Goal: Transaction & Acquisition: Purchase product/service

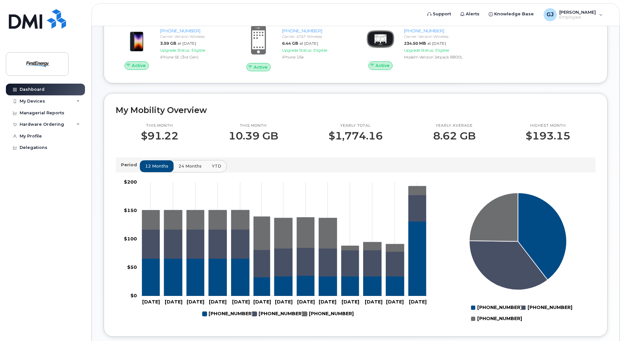
scroll to position [131, 0]
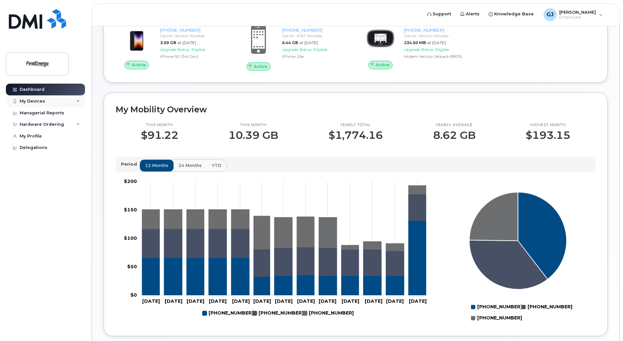
click at [72, 103] on div "My Devices" at bounding box center [45, 101] width 79 height 12
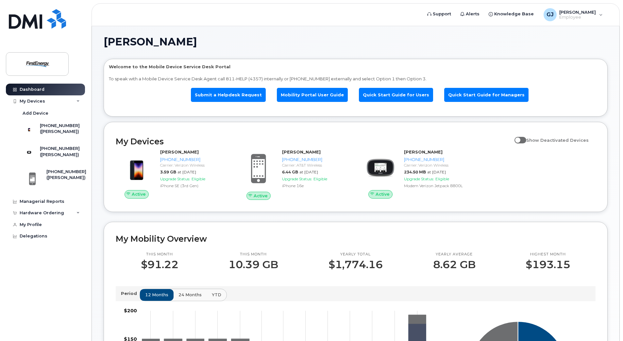
scroll to position [0, 0]
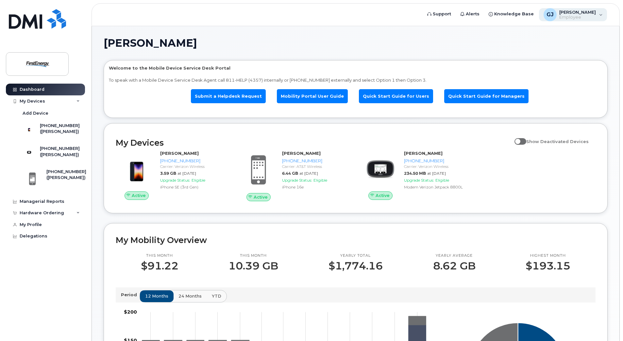
click at [600, 14] on div "[PERSON_NAME], [PERSON_NAME] Employee" at bounding box center [573, 14] width 68 height 13
click at [600, 14] on div "GJ Gahan, Jason M Employee" at bounding box center [573, 14] width 68 height 13
click at [56, 204] on div "Managerial Reports" at bounding box center [42, 201] width 45 height 5
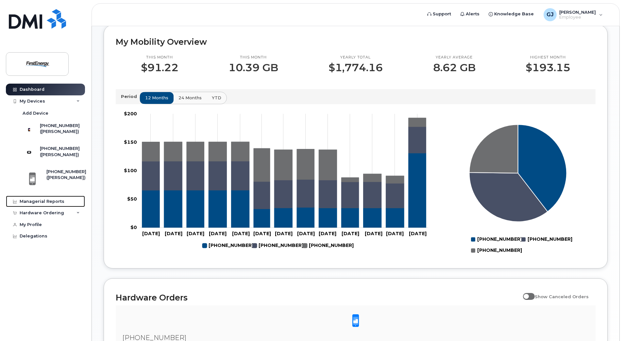
scroll to position [274, 0]
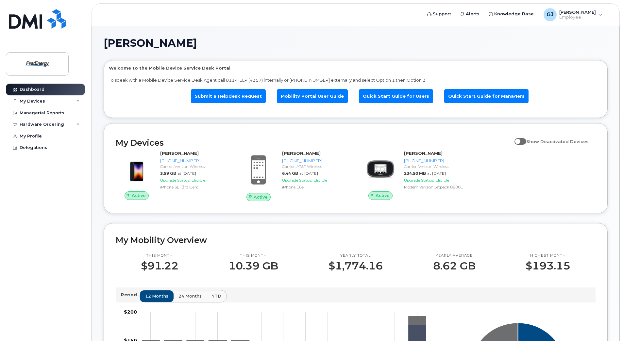
click at [520, 142] on span at bounding box center [521, 141] width 12 height 7
click at [520, 141] on input "Show Deactivated Devices" at bounding box center [517, 137] width 5 height 5
click at [525, 140] on span at bounding box center [521, 141] width 12 height 7
click at [520, 140] on input "Show Deactivated Devices" at bounding box center [517, 137] width 5 height 5
checkbox input "false"
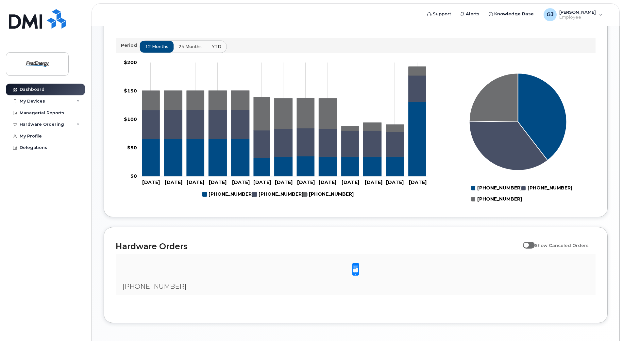
scroll to position [274, 0]
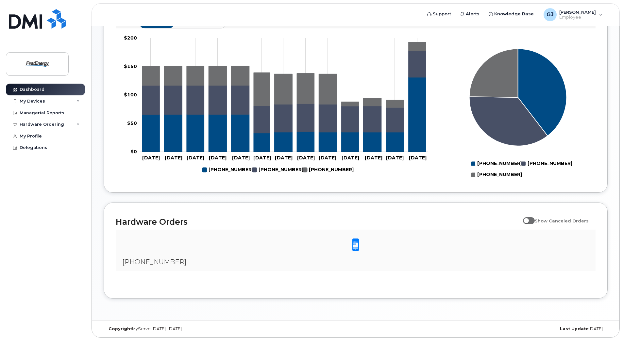
click at [352, 247] on span at bounding box center [355, 245] width 13 height 14
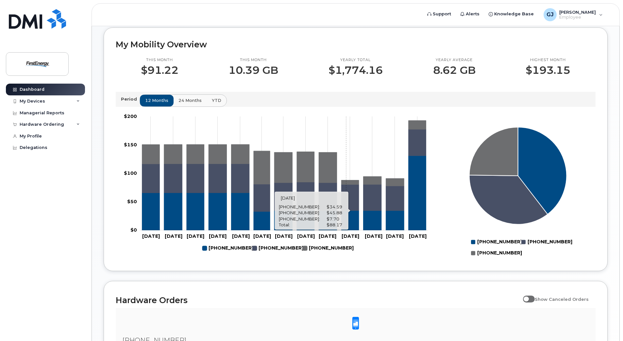
scroll to position [111, 0]
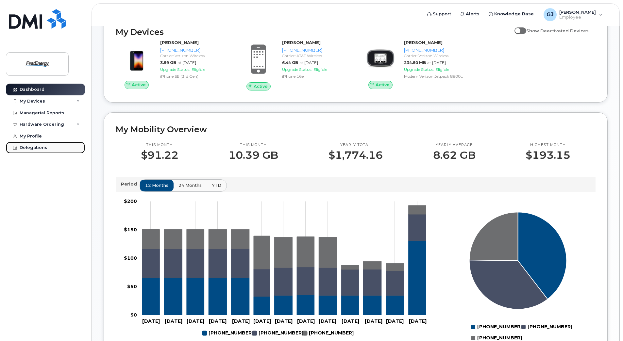
click at [29, 148] on div "Delegations" at bounding box center [34, 147] width 28 height 5
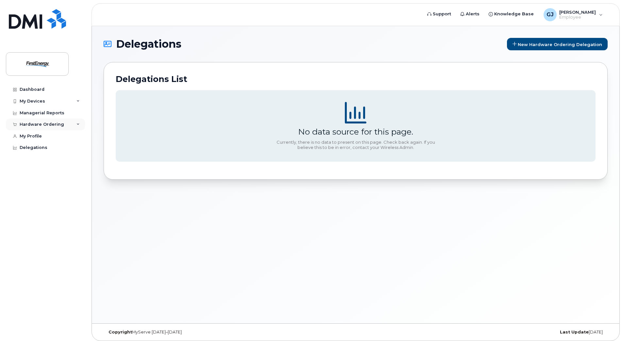
click at [42, 125] on div "Hardware Ordering" at bounding box center [42, 124] width 44 height 5
click at [40, 147] on div "New Order" at bounding box center [35, 149] width 25 height 6
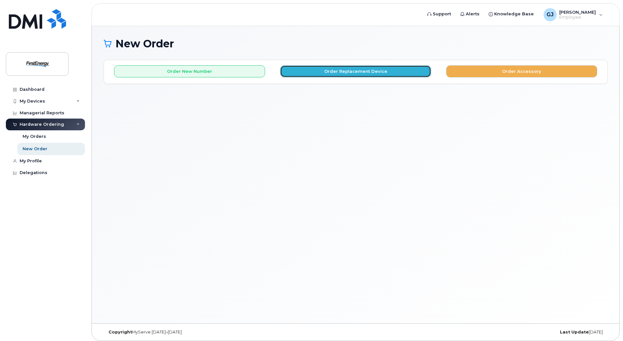
click at [338, 74] on button "Order Replacement Device" at bounding box center [355, 71] width 151 height 12
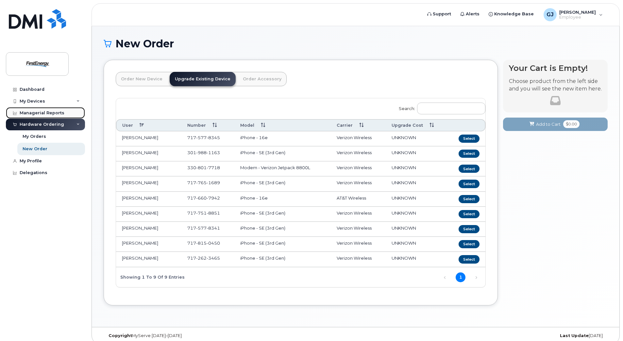
click at [35, 114] on div "Managerial Reports" at bounding box center [42, 112] width 45 height 5
click at [34, 149] on div "New Order" at bounding box center [35, 149] width 25 height 6
click at [331, 78] on header "Order New Device Upgrade Existing Device Order Accessory Order new device and n…" at bounding box center [301, 85] width 370 height 26
click at [194, 77] on link "Upgrade Existing Device" at bounding box center [203, 79] width 66 height 14
click at [473, 230] on button "Select" at bounding box center [469, 229] width 21 height 8
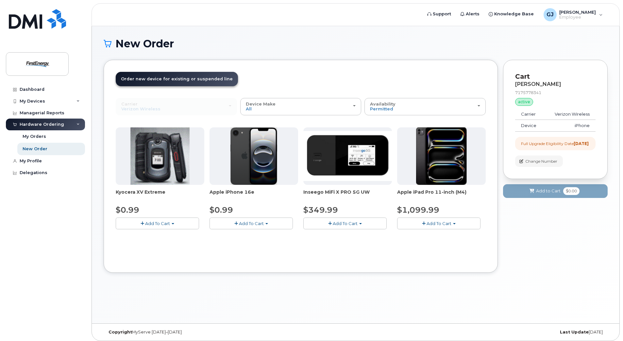
click at [252, 224] on span "Add To Cart" at bounding box center [251, 223] width 25 height 5
click at [255, 237] on link "$0.99 - 2 Year Upgrade" at bounding box center [242, 236] width 63 height 8
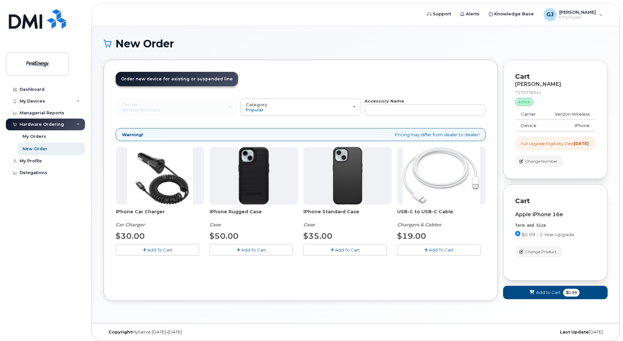
click at [429, 251] on span "Add To Cart" at bounding box center [441, 249] width 25 height 5
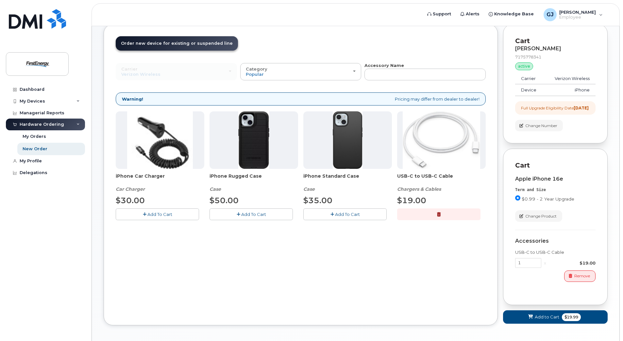
scroll to position [35, 0]
click at [157, 217] on span "Add To Cart" at bounding box center [159, 214] width 25 height 5
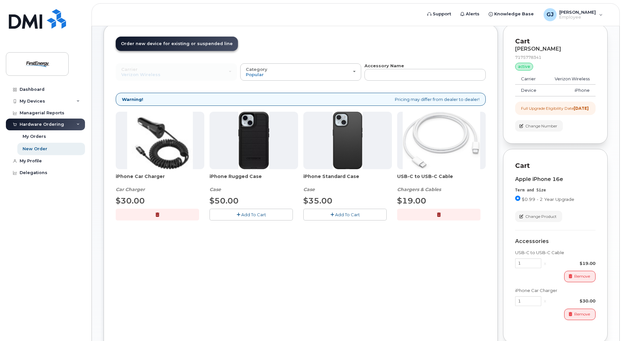
click at [332, 214] on icon "button" at bounding box center [333, 215] width 4 height 4
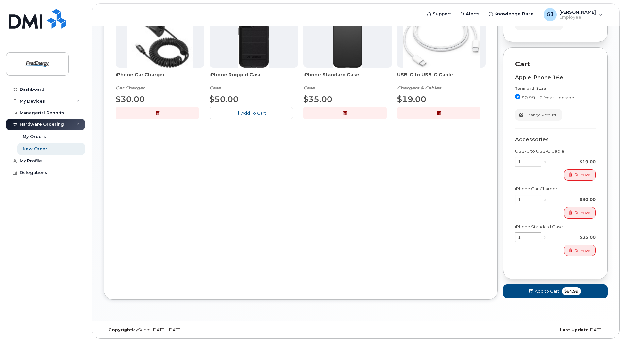
scroll to position [144, 0]
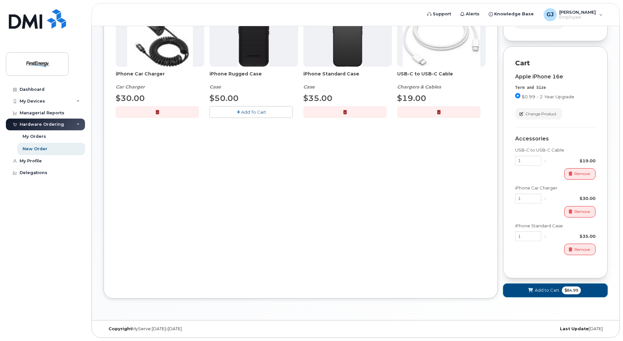
click at [543, 290] on span "Add to Cart" at bounding box center [547, 290] width 25 height 6
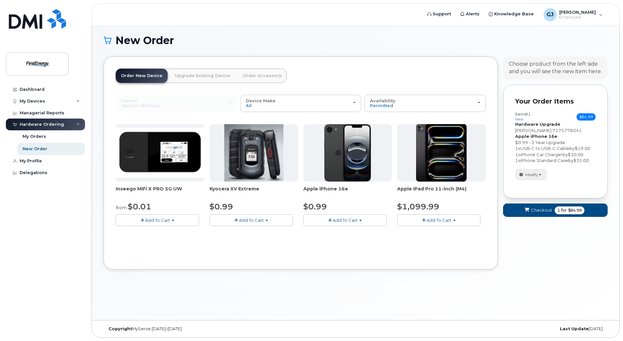
click at [535, 175] on span "Modify" at bounding box center [531, 175] width 13 height 6
click at [561, 173] on div "Modify change order only accessories Remove" at bounding box center [555, 174] width 80 height 11
click at [555, 210] on span "1 for $84.99" at bounding box center [570, 211] width 30 height 8
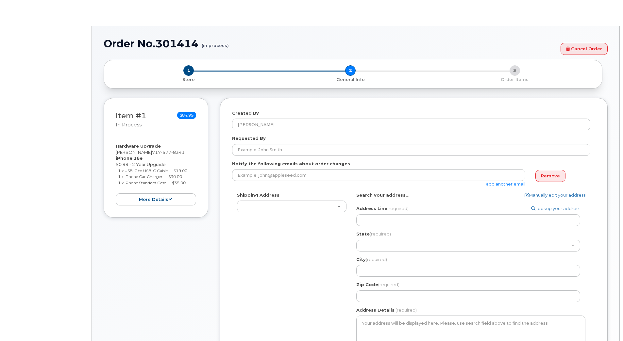
select select
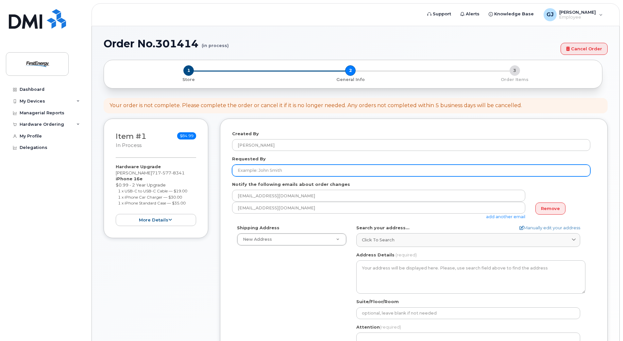
click at [276, 168] on input "Requested By" at bounding box center [411, 171] width 358 height 12
click at [288, 167] on input "Requested By" at bounding box center [411, 171] width 358 height 12
type input "g"
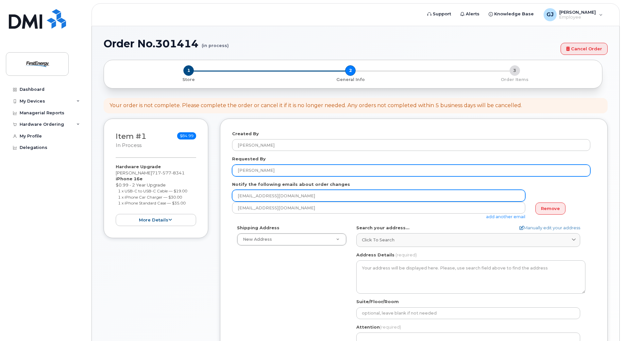
type input "[PERSON_NAME]"
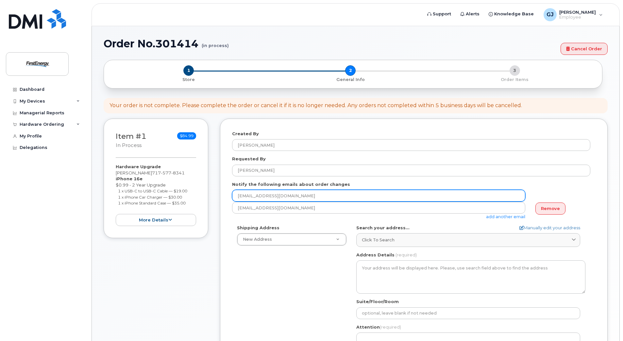
click at [317, 196] on input "[EMAIL_ADDRESS][DOMAIN_NAME]" at bounding box center [378, 196] width 293 height 12
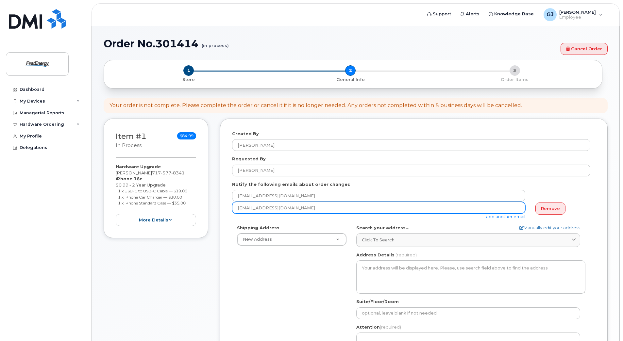
click at [319, 208] on input "[EMAIL_ADDRESS][DOMAIN_NAME]" at bounding box center [378, 208] width 293 height 12
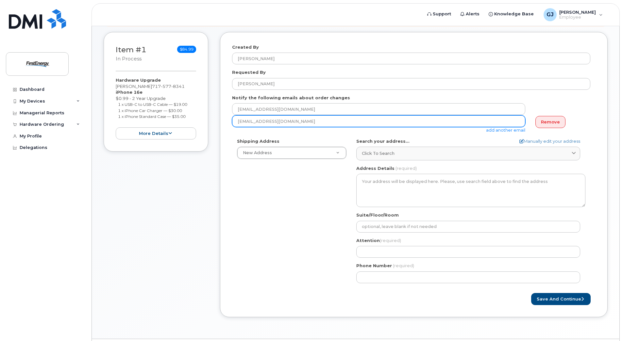
scroll to position [98, 0]
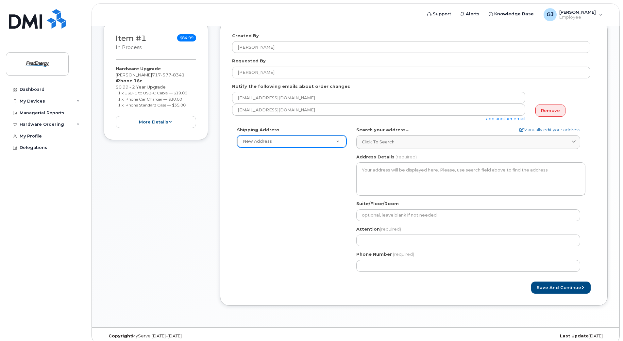
click at [574, 142] on icon at bounding box center [574, 142] width 4 height 4
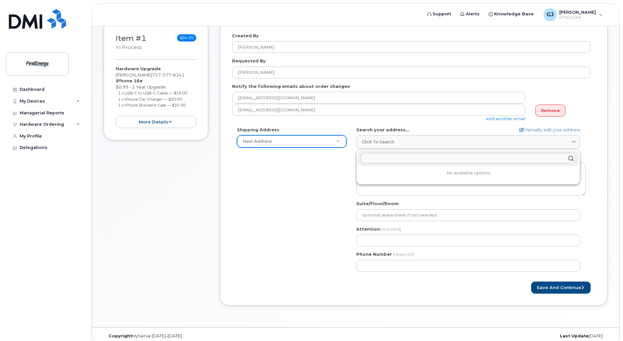
click at [574, 142] on icon at bounding box center [574, 142] width 4 height 4
click at [323, 163] on div "Shipping Address New Address New Address 210 N Seneca St AB Search your address…" at bounding box center [411, 202] width 358 height 150
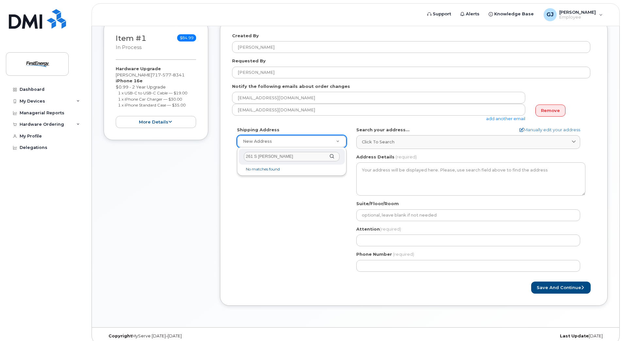
type input "261 S Franklin St"
drag, startPoint x: 287, startPoint y: 157, endPoint x: 238, endPoint y: 158, distance: 48.4
click at [238, 158] on div "261 S Franklin St No matches found" at bounding box center [292, 161] width 110 height 28
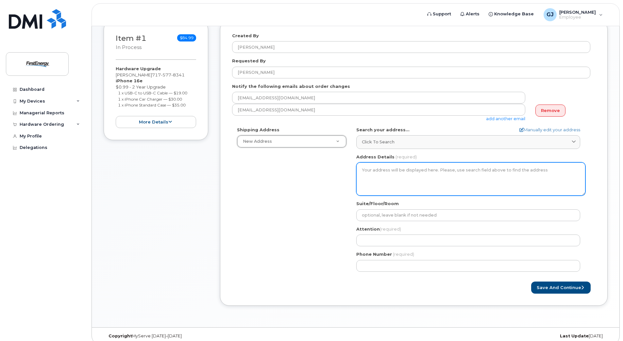
click at [362, 170] on textarea "Address Details" at bounding box center [470, 178] width 229 height 33
click at [386, 170] on textarea "Address Details" at bounding box center [470, 178] width 229 height 33
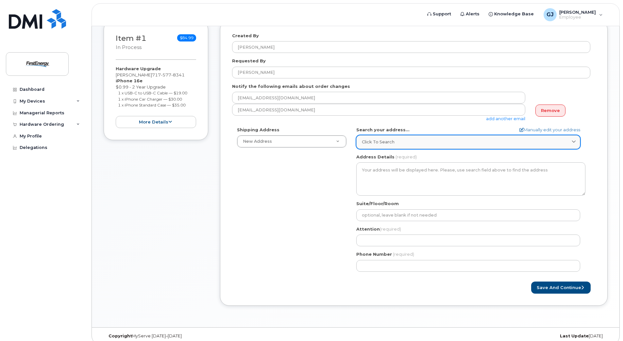
click at [381, 141] on span "Click to search" at bounding box center [378, 142] width 33 height 6
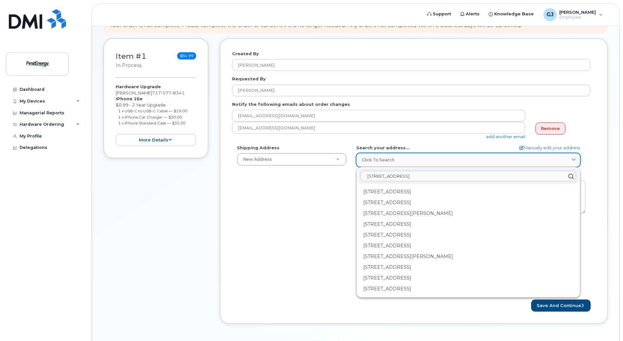
scroll to position [65, 0]
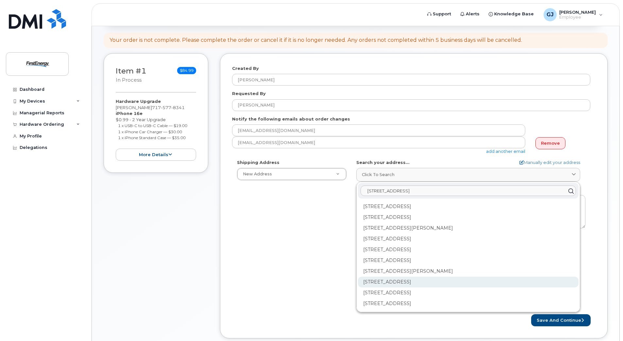
type input "261 S Franklin St"
click at [405, 282] on div "261 S Franklin St Gettysburg PA 17325-2506" at bounding box center [468, 282] width 221 height 11
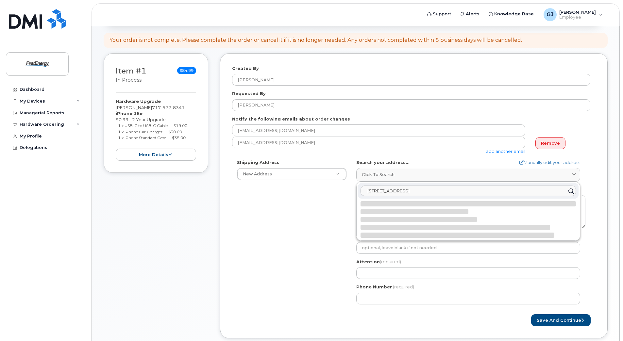
select select
type textarea "261 S Franklin St GETTYSBURG PA 17325-2506 UNITED STATES"
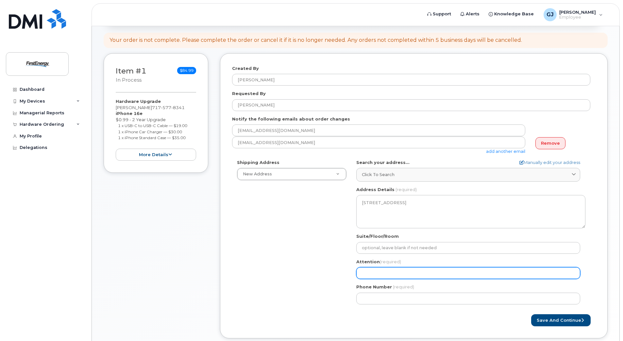
click at [392, 271] on input "Attention (required)" at bounding box center [468, 273] width 224 height 12
select select
type input "M"
select select
type input "Mi"
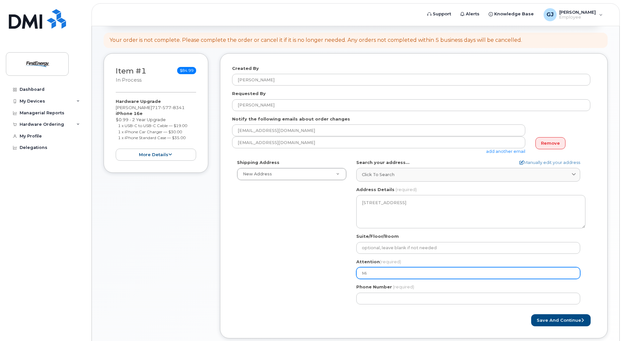
select select
type input "Mik"
select select
type input "Mike"
select select
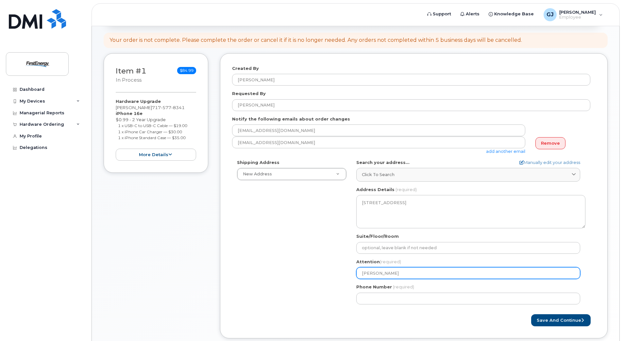
type input "Mike P"
select select
type input "Mike Pl"
select select
type input "Mike Pla"
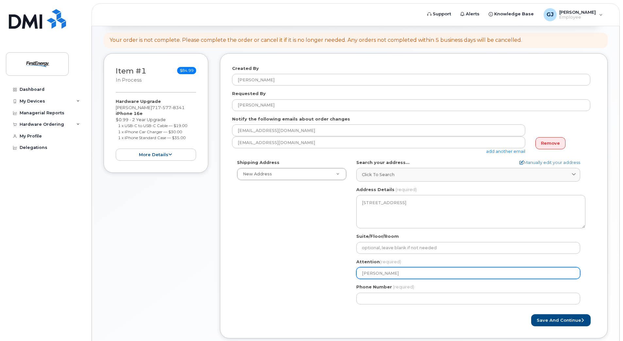
select select
type input "Mike Plan"
select select
type input "Mike Plank"
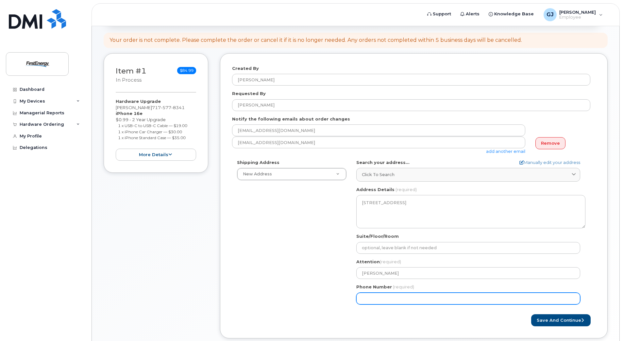
click at [393, 301] on input "Phone Number" at bounding box center [468, 299] width 224 height 12
type input "717"
click at [383, 313] on form "Created By Gahan, Jason M Requested By Jason Gahan Notify the following emails …" at bounding box center [414, 195] width 364 height 261
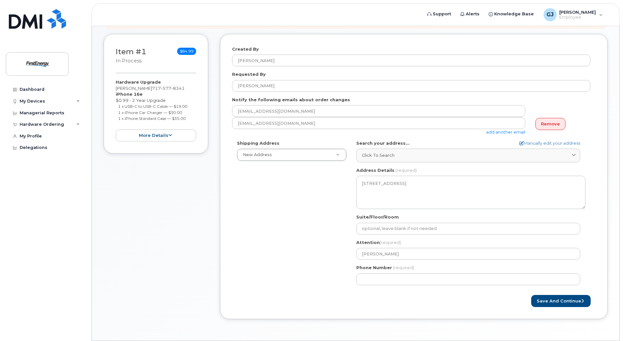
scroll to position [105, 0]
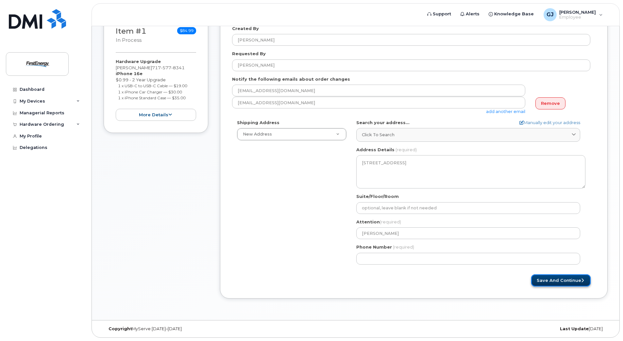
click at [558, 280] on button "Save and Continue" at bounding box center [560, 281] width 59 height 12
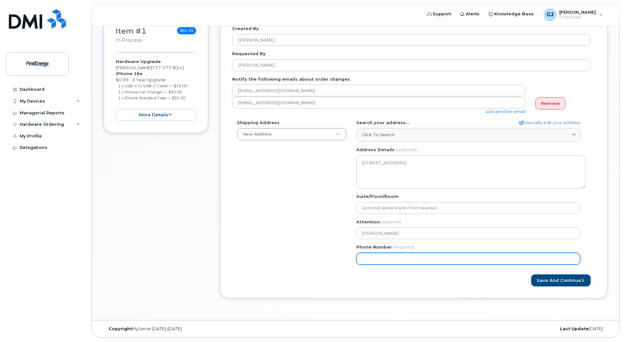
click at [384, 260] on input "Phone Number" at bounding box center [468, 259] width 224 height 12
select select
type input "7175778341"
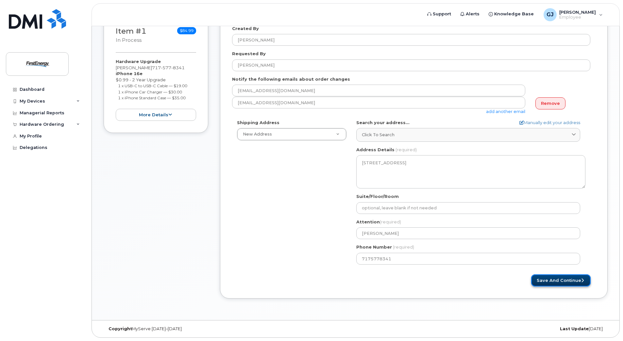
click at [552, 280] on button "Save and Continue" at bounding box center [560, 281] width 59 height 12
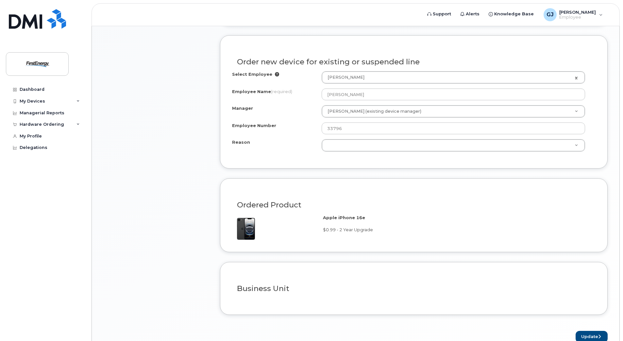
scroll to position [227, 0]
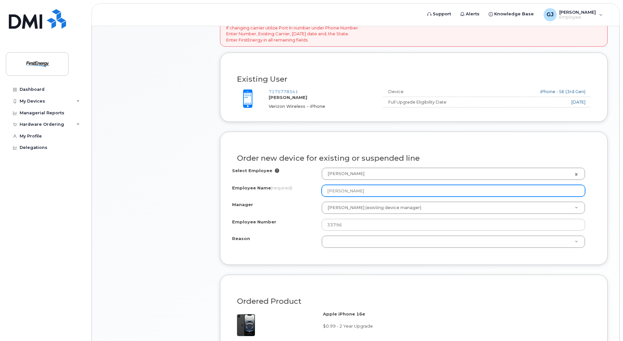
click at [392, 194] on input "[PERSON_NAME]" at bounding box center [453, 191] width 263 height 12
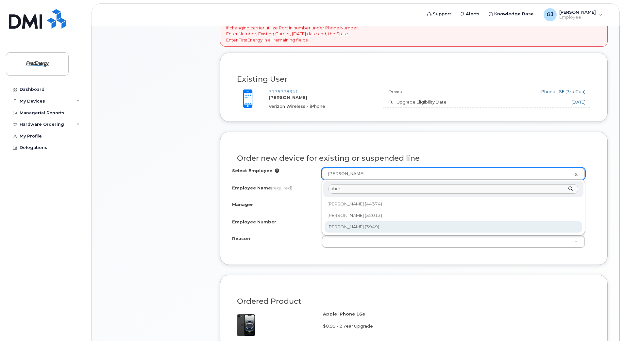
type input "plank"
type input "2072826"
type input "[PERSON_NAME]"
type input "3949"
select select "2070382"
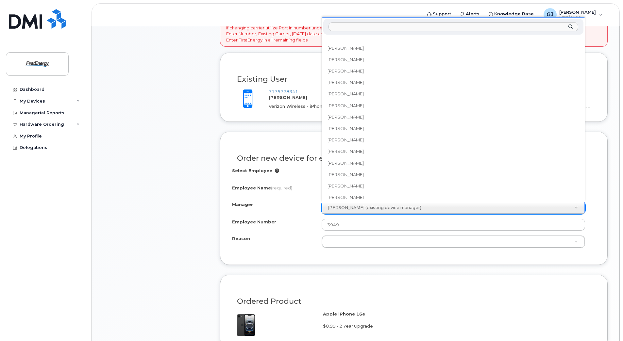
scroll to position [9146, 0]
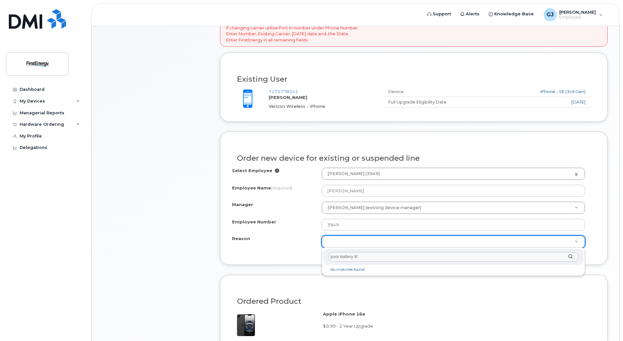
type input "poor battery life"
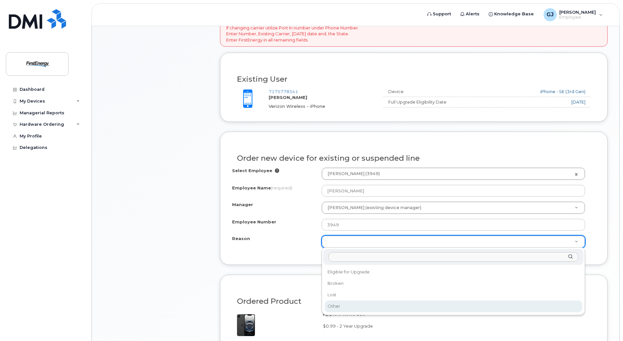
select select "other"
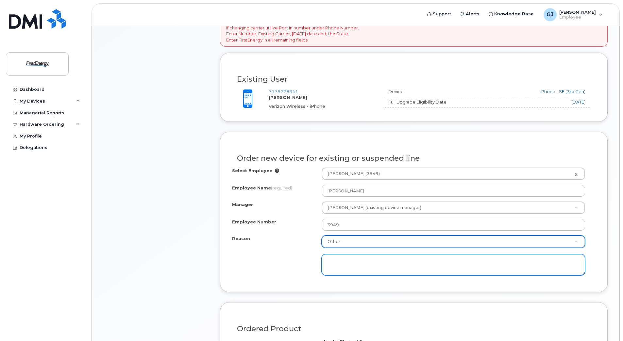
click at [367, 265] on textarea at bounding box center [453, 265] width 263 height 22
type textarea "poor battery life"
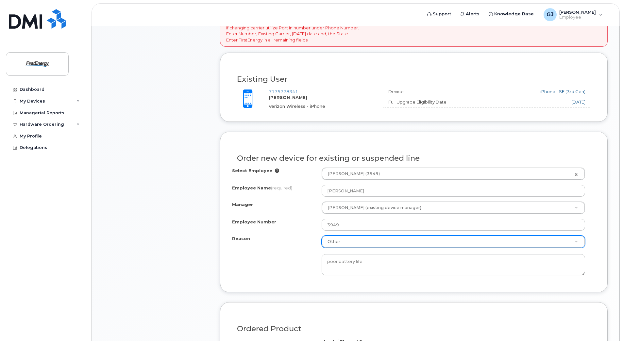
click at [297, 268] on div "Reason Other Reason Eligible for Upgrade Broken Lost Other poor battery life" at bounding box center [414, 256] width 364 height 40
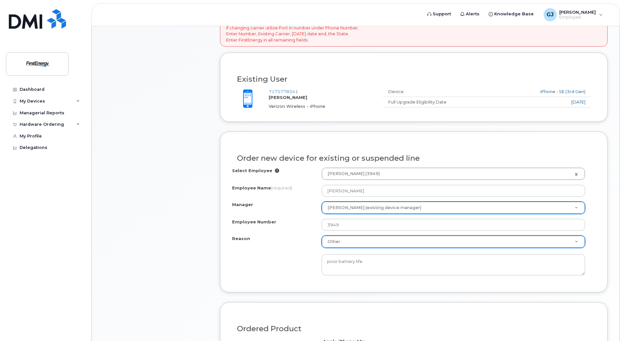
click at [295, 265] on div "Reason Other Reason Eligible for Upgrade Broken Lost Other poor battery life" at bounding box center [414, 256] width 364 height 40
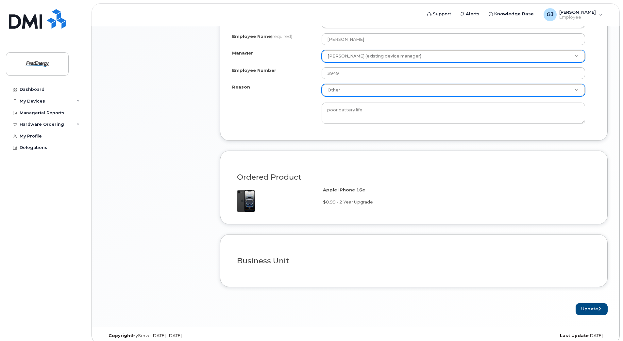
scroll to position [385, 0]
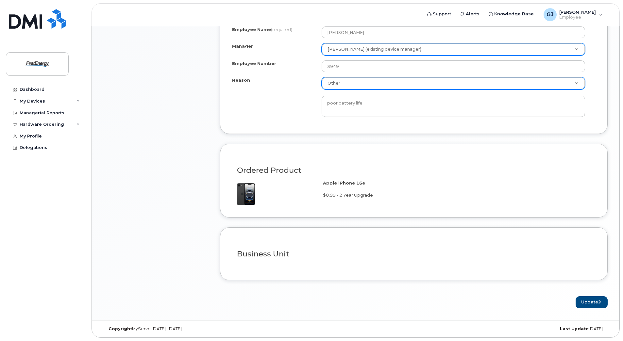
click at [285, 254] on h3 "Business Unit" at bounding box center [414, 254] width 354 height 8
click at [342, 252] on h3 "Business Unit" at bounding box center [414, 254] width 354 height 8
click at [580, 301] on button "Update" at bounding box center [592, 303] width 32 height 12
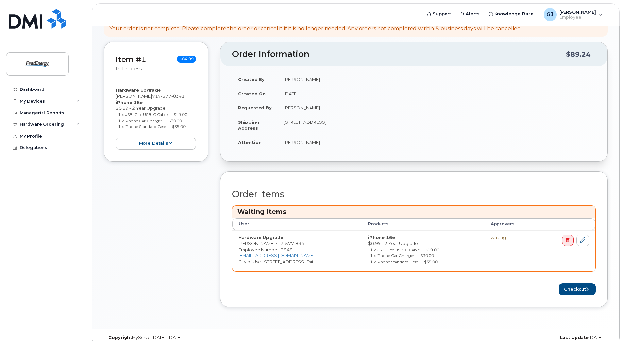
scroll to position [113, 0]
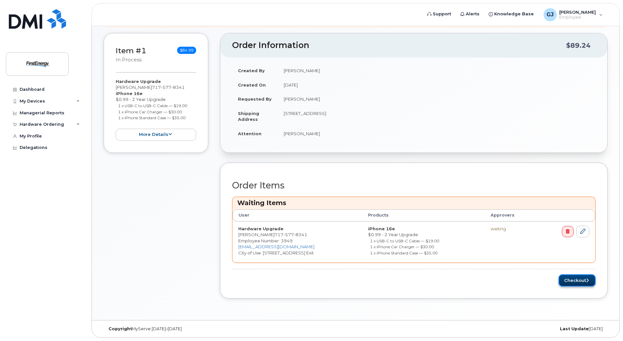
click at [570, 280] on button "Checkout" at bounding box center [577, 281] width 37 height 12
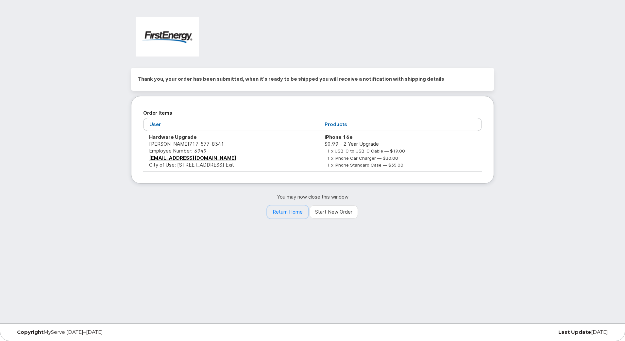
click at [290, 212] on link "Return Home" at bounding box center [287, 212] width 41 height 13
